Goal: Information Seeking & Learning: Learn about a topic

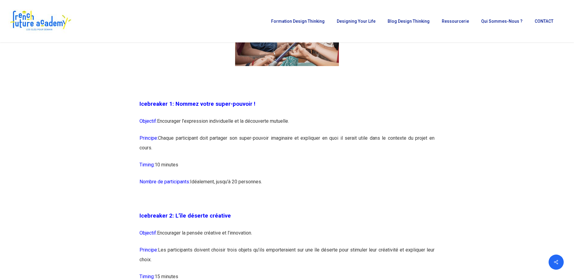
scroll to position [454, 0]
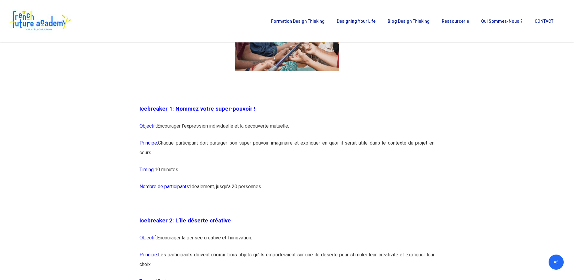
drag, startPoint x: 190, startPoint y: 143, endPoint x: 431, endPoint y: 152, distance: 240.9
click at [431, 152] on p "Principe: Chaque participant doit partager son super-pouvoir imaginaire et expl…" at bounding box center [287, 151] width 295 height 27
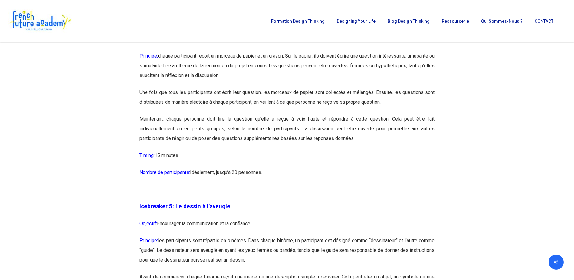
scroll to position [939, 0]
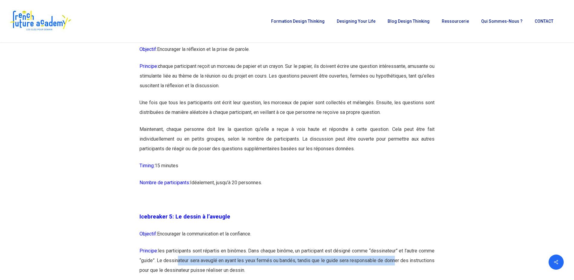
drag, startPoint x: 196, startPoint y: 259, endPoint x: 421, endPoint y: 259, distance: 225.3
click at [421, 259] on p "Principe: les participants sont répartis en binômes. Dans chaque binôme, un par…" at bounding box center [287, 264] width 295 height 36
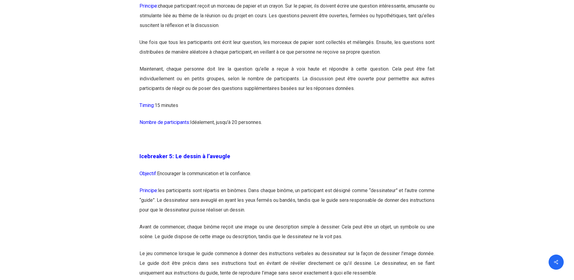
scroll to position [999, 0]
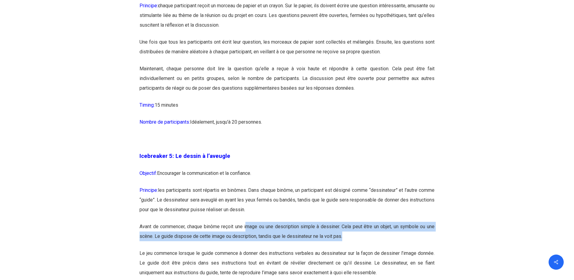
drag, startPoint x: 248, startPoint y: 229, endPoint x: 415, endPoint y: 233, distance: 167.5
click at [415, 233] on p "Avant de commencer, chaque binôme reçoit une image ou une description simple à …" at bounding box center [287, 235] width 295 height 27
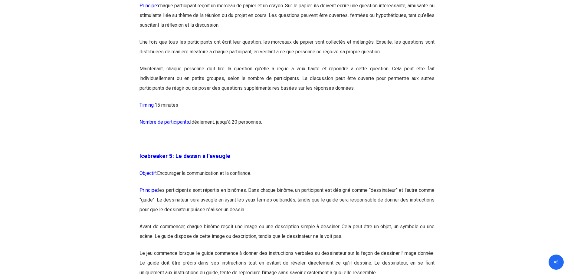
scroll to position [1029, 0]
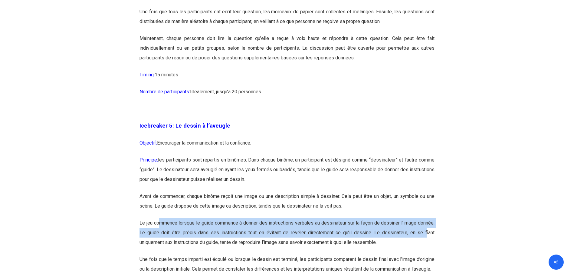
drag, startPoint x: 158, startPoint y: 221, endPoint x: 426, endPoint y: 233, distance: 268.0
click at [426, 233] on p "Le jeu commence lorsque le guide commence à donner des instructions verbales au…" at bounding box center [287, 236] width 295 height 36
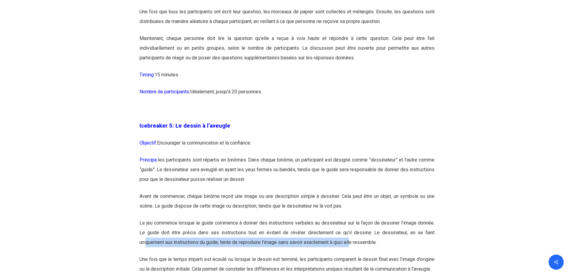
drag, startPoint x: 147, startPoint y: 243, endPoint x: 355, endPoint y: 241, distance: 207.4
click at [355, 241] on p "Le jeu commence lorsque le guide commence à donner des instructions verbales au…" at bounding box center [287, 236] width 295 height 36
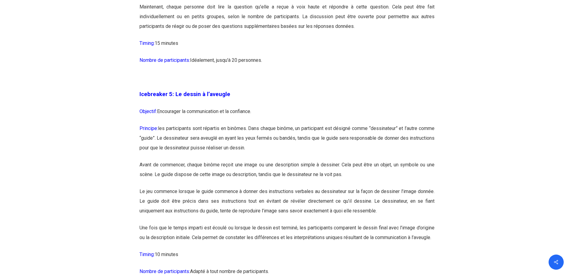
scroll to position [1090, 0]
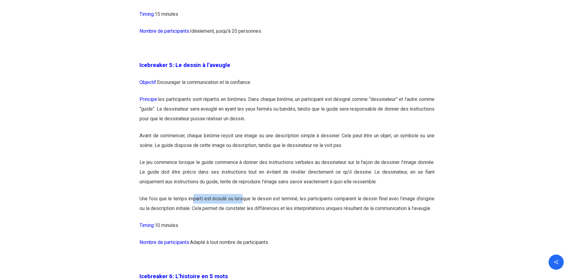
drag, startPoint x: 192, startPoint y: 201, endPoint x: 241, endPoint y: 200, distance: 49.4
click at [241, 200] on p "Une fois que le temps imparti est écoulé ou lorsque le dessin est terminé, les …" at bounding box center [287, 207] width 295 height 27
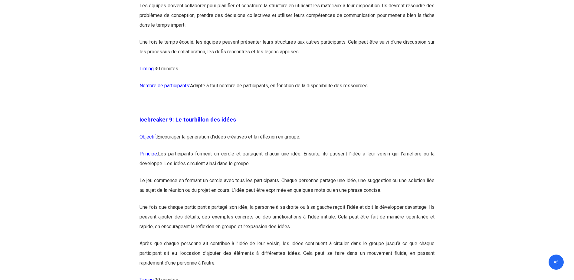
scroll to position [1908, 0]
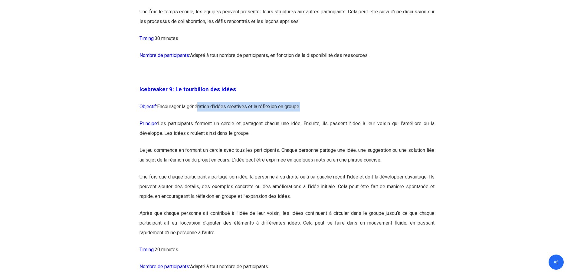
drag, startPoint x: 203, startPoint y: 126, endPoint x: 302, endPoint y: 134, distance: 99.9
click at [302, 119] on p "Objectif: Encourager la génération d’idées créatives et la réflexion en groupe." at bounding box center [287, 110] width 295 height 17
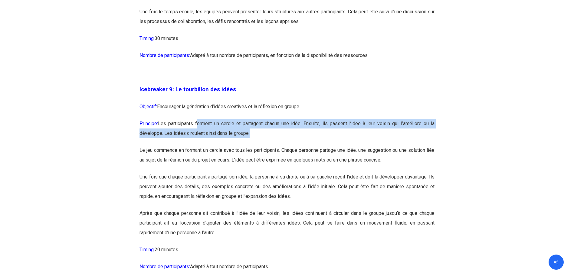
drag, startPoint x: 200, startPoint y: 143, endPoint x: 408, endPoint y: 153, distance: 208.2
click at [408, 145] on p "Principe: Les participants forment un cercle et partagent chacun une idée. Ensu…" at bounding box center [287, 132] width 295 height 27
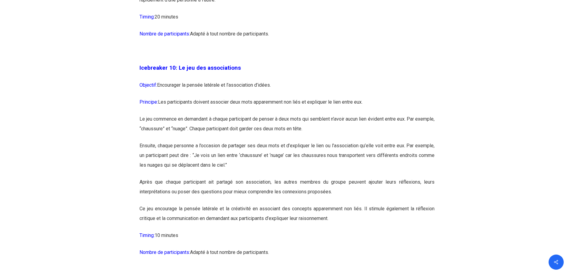
scroll to position [2150, 0]
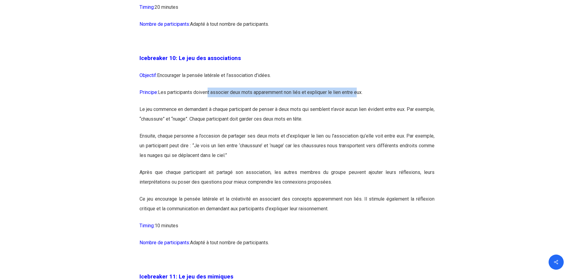
drag, startPoint x: 208, startPoint y: 113, endPoint x: 360, endPoint y: 109, distance: 152.0
click at [360, 104] on p "Principe: Les participants doivent associer deux mots apparemment non liés et e…" at bounding box center [287, 96] width 295 height 17
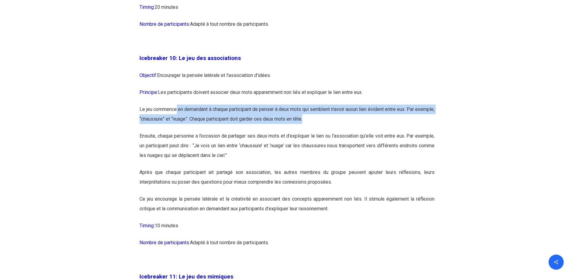
drag, startPoint x: 178, startPoint y: 129, endPoint x: 431, endPoint y: 138, distance: 252.7
click at [431, 131] on p "Le jeu commence en demandant à chaque participant de penser à deux mots qui sem…" at bounding box center [287, 117] width 295 height 27
drag, startPoint x: 431, startPoint y: 138, endPoint x: 335, endPoint y: 142, distance: 95.7
click at [335, 131] on p "Le jeu commence en demandant à chaque participant de penser à deux mots qui sem…" at bounding box center [287, 117] width 295 height 27
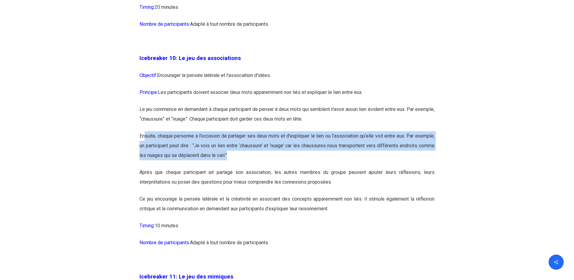
drag, startPoint x: 144, startPoint y: 156, endPoint x: 385, endPoint y: 177, distance: 241.3
click at [385, 167] on p "Ensuite, chaque personne a l’occasion de partager ses deux mots et d’expliquer …" at bounding box center [287, 149] width 295 height 36
drag, startPoint x: 385, startPoint y: 177, endPoint x: 372, endPoint y: 173, distance: 12.6
click at [372, 167] on p "Ensuite, chaque personne a l’occasion de partager ses deux mots et d’expliquer …" at bounding box center [287, 149] width 295 height 36
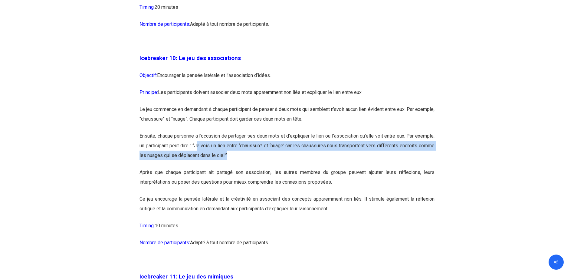
drag, startPoint x: 198, startPoint y: 165, endPoint x: 237, endPoint y: 174, distance: 39.4
click at [237, 167] on p "Ensuite, chaque personne a l’occasion de partager ses deux mots et d’expliquer …" at bounding box center [287, 149] width 295 height 36
click at [210, 167] on p "Ensuite, chaque personne a l’occasion de partager ses deux mots et d’expliquer …" at bounding box center [287, 149] width 295 height 36
drag, startPoint x: 210, startPoint y: 165, endPoint x: 420, endPoint y: 167, distance: 210.1
click at [420, 167] on p "Ensuite, chaque personne a l’occasion de partager ses deux mots et d’expliquer …" at bounding box center [287, 149] width 295 height 36
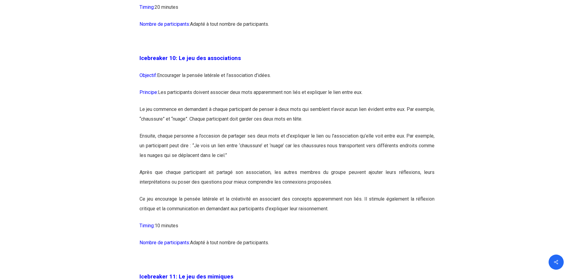
click at [154, 161] on p "Ensuite, chaque personne a l’occasion de partager ses deux mots et d’expliquer …" at bounding box center [287, 149] width 295 height 36
drag, startPoint x: 282, startPoint y: 157, endPoint x: 289, endPoint y: 157, distance: 6.7
click at [289, 157] on p "Ensuite, chaque personne a l’occasion de partager ses deux mots et d’expliquer …" at bounding box center [287, 149] width 295 height 36
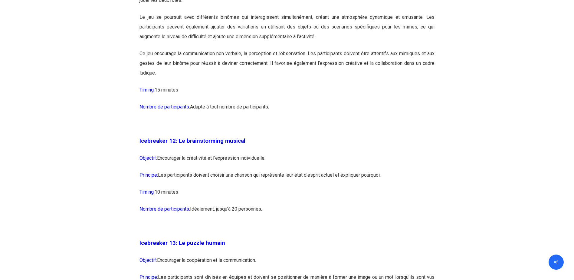
scroll to position [2574, 0]
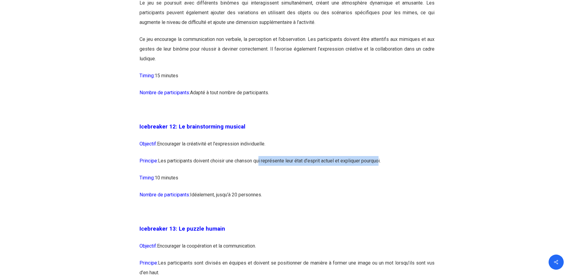
drag, startPoint x: 260, startPoint y: 182, endPoint x: 379, endPoint y: 180, distance: 119.3
click at [379, 173] on p "Principe: Les participants doivent choisir une chanson qui représente leur état…" at bounding box center [287, 164] width 295 height 17
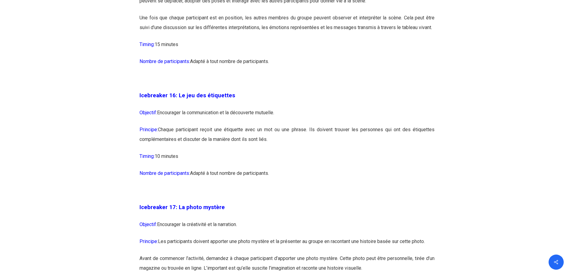
scroll to position [3270, 0]
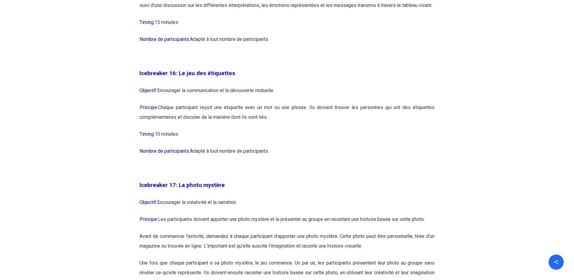
drag, startPoint x: 241, startPoint y: 127, endPoint x: 425, endPoint y: 134, distance: 183.9
click at [425, 129] on p "Principe: Chaque participant reçoit une étiquette avec un mot ou une phrase. Il…" at bounding box center [287, 116] width 295 height 27
click at [220, 129] on p "Principe: Chaque participant reçoit une étiquette avec un mot ou une phrase. Il…" at bounding box center [287, 116] width 295 height 27
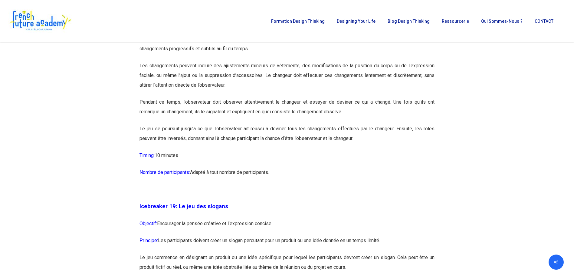
scroll to position [3694, 0]
